Goal: Check status

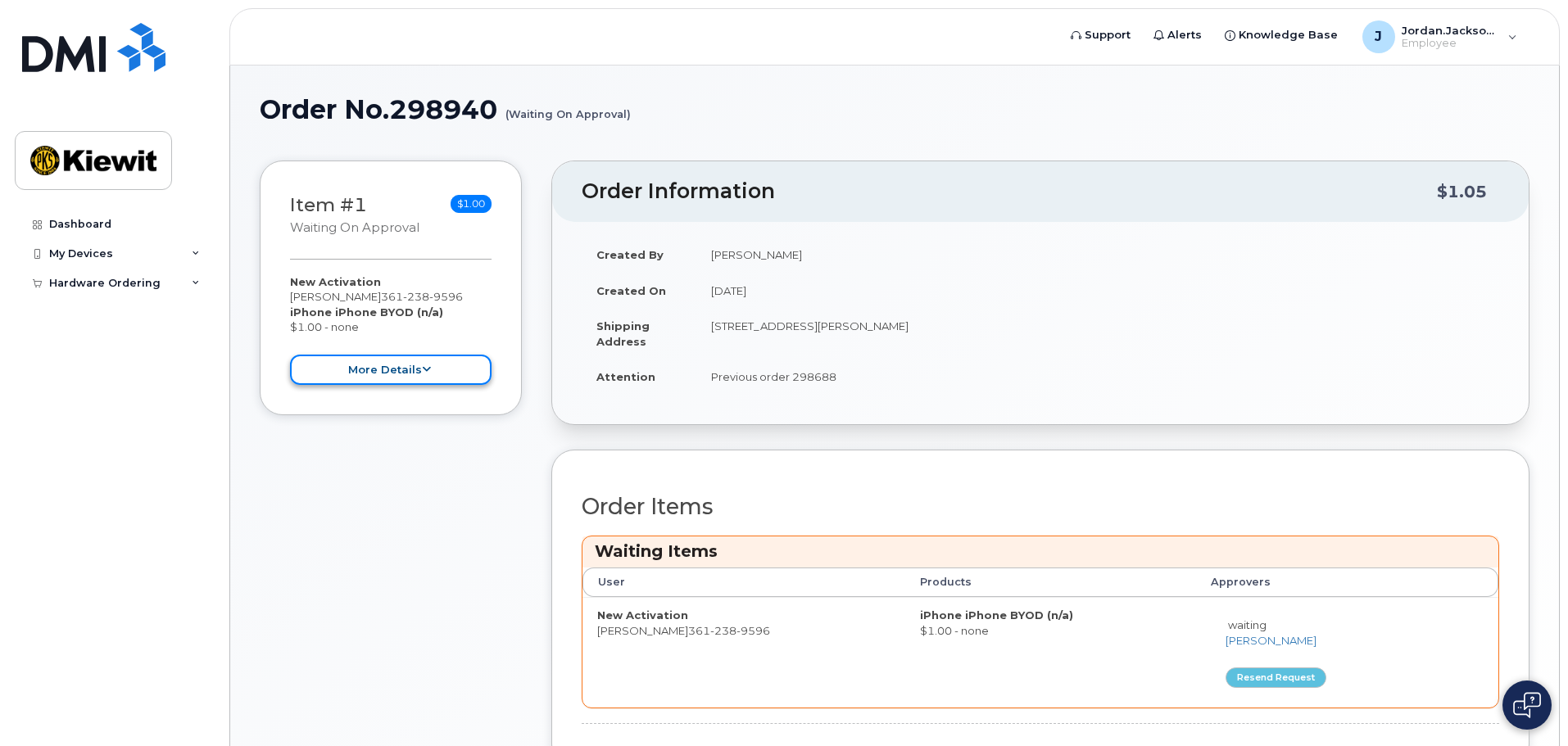
click at [448, 361] on button "more details" at bounding box center [390, 370] width 201 height 30
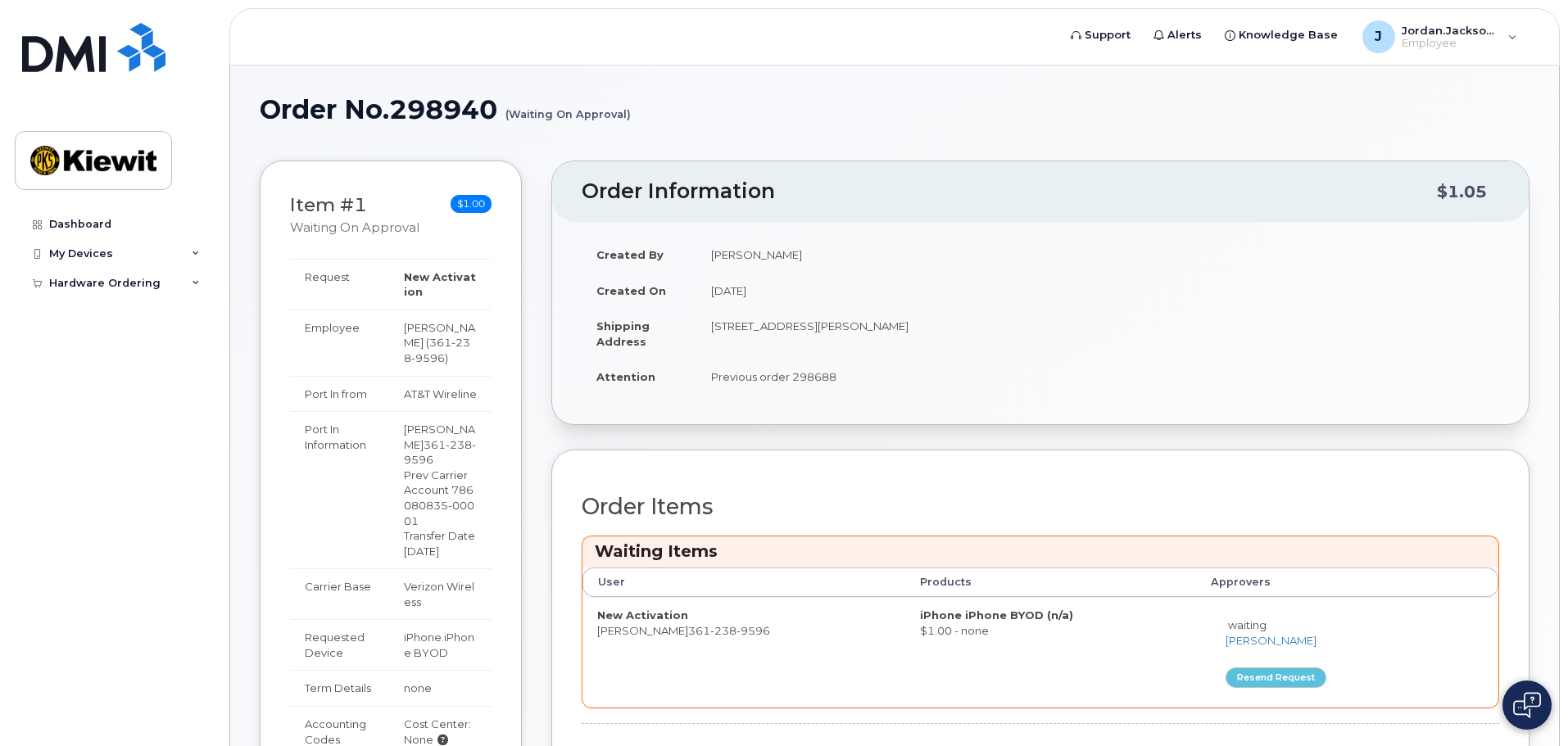
drag, startPoint x: 565, startPoint y: 474, endPoint x: 467, endPoint y: 166, distance: 323.2
